Goal: Task Accomplishment & Management: Manage account settings

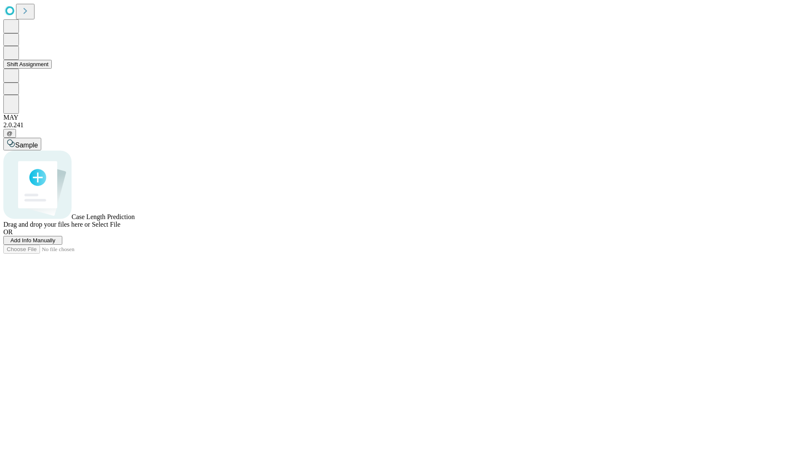
click at [52, 69] on button "Shift Assignment" at bounding box center [27, 64] width 48 height 9
